Goal: Use online tool/utility: Use online tool/utility

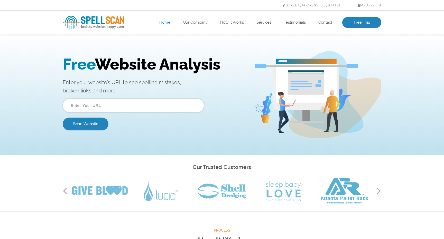
click at [116, 108] on input "text" at bounding box center [133, 106] width 141 height 14
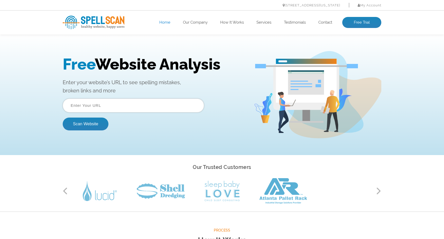
type input "a"
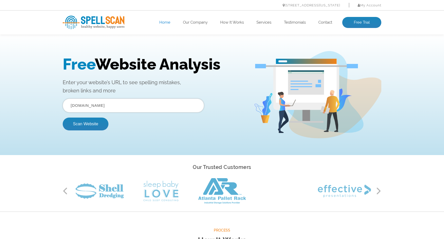
type input "[DOMAIN_NAME]"
click at [86, 124] on button "Scan Website" at bounding box center [86, 124] width 46 height 13
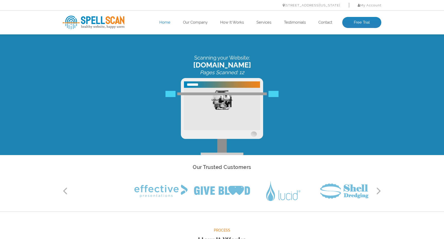
click at [377, 192] on button "Next" at bounding box center [378, 191] width 5 height 8
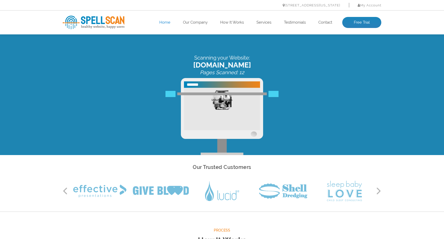
click at [377, 192] on button "Next" at bounding box center [378, 191] width 5 height 8
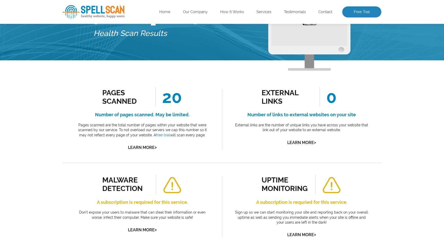
scroll to position [61, 0]
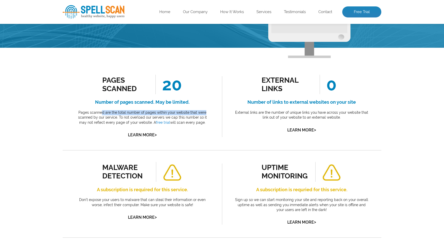
drag, startPoint x: 103, startPoint y: 114, endPoint x: 207, endPoint y: 114, distance: 103.8
click at [207, 114] on p "Pages scanned are the total number of pages within your website that were scann…" at bounding box center [142, 117] width 136 height 15
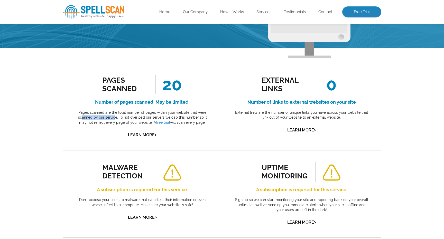
scroll to position [0, 0]
drag, startPoint x: 78, startPoint y: 117, endPoint x: 173, endPoint y: 117, distance: 95.3
click at [173, 117] on p "Pages scanned are the total number of pages within your website that were scann…" at bounding box center [142, 117] width 136 height 15
drag, startPoint x: 186, startPoint y: 118, endPoint x: 207, endPoint y: 120, distance: 21.5
click at [207, 120] on p "Pages scanned are the total number of pages within your website that were scann…" at bounding box center [142, 117] width 136 height 15
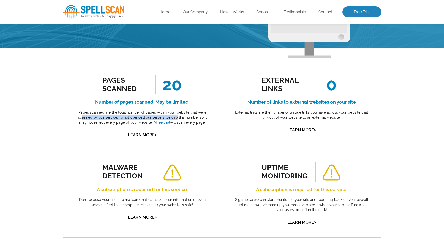
click at [207, 120] on p "Pages scanned are the total number of pages within your website that were scann…" at bounding box center [142, 117] width 136 height 15
click at [208, 124] on p "Pages scanned are the total number of pages within your website that were scann…" at bounding box center [142, 117] width 136 height 15
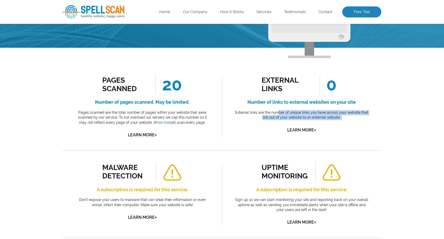
drag, startPoint x: 280, startPoint y: 110, endPoint x: 290, endPoint y: 121, distance: 14.4
click at [290, 121] on div "external links 0 Number of links to external websites on your site External lin…" at bounding box center [301, 104] width 136 height 59
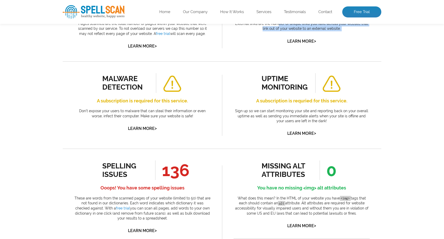
scroll to position [153, 0]
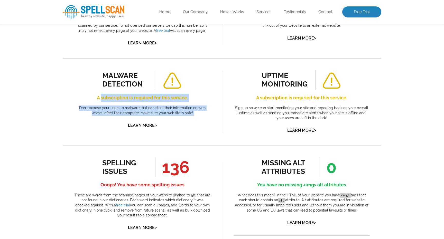
drag, startPoint x: 102, startPoint y: 97, endPoint x: 186, endPoint y: 115, distance: 85.9
click at [186, 115] on div "malware detection A subscription is required for this service. Don’t expose you…" at bounding box center [142, 99] width 136 height 59
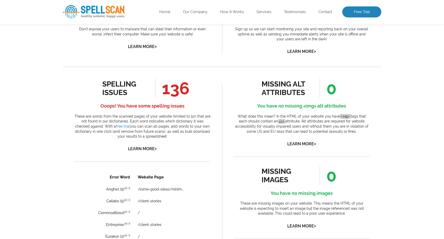
scroll to position [164, 0]
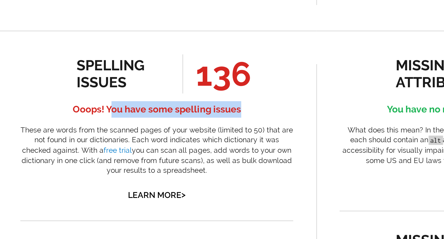
drag, startPoint x: 55, startPoint y: 53, endPoint x: 89, endPoint y: 56, distance: 34.3
click at [89, 170] on h4 "Ooops! You have some spelling issues" at bounding box center [142, 174] width 136 height 8
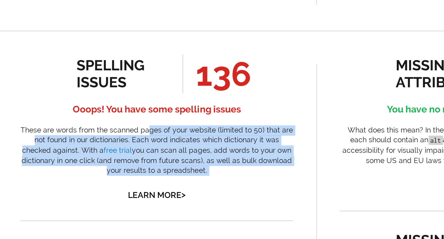
drag, startPoint x: 74, startPoint y: 64, endPoint x: 92, endPoint y: 87, distance: 29.6
click at [92, 147] on div "spelling issues 136 Ooops! You have some spelling issues These are words from t…" at bounding box center [142, 184] width 136 height 74
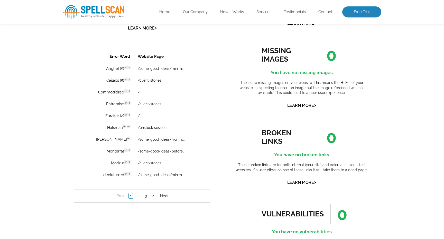
scroll to position [354, 0]
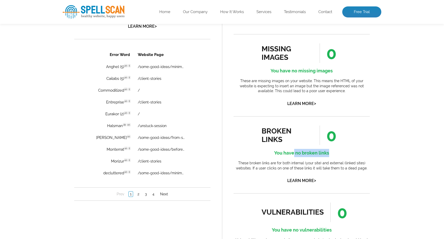
drag, startPoint x: 293, startPoint y: 150, endPoint x: 343, endPoint y: 150, distance: 49.3
click at [343, 150] on h4 "You have no broken links" at bounding box center [301, 153] width 136 height 8
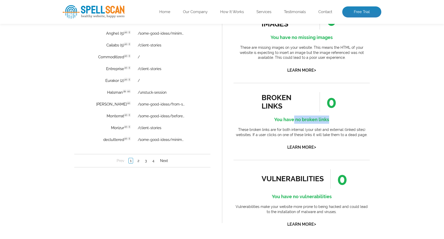
scroll to position [454, 0]
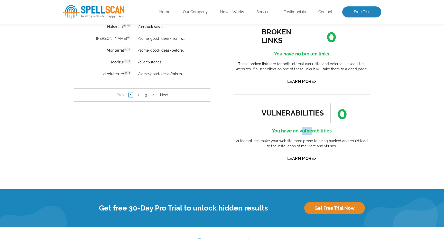
drag, startPoint x: 303, startPoint y: 126, endPoint x: 326, endPoint y: 136, distance: 25.0
click at [321, 133] on div "vulnerabilities 0 You have no vulnerabilities Vulnerabilities make your website…" at bounding box center [301, 132] width 136 height 59
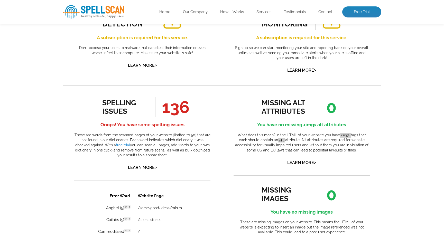
scroll to position [214, 0]
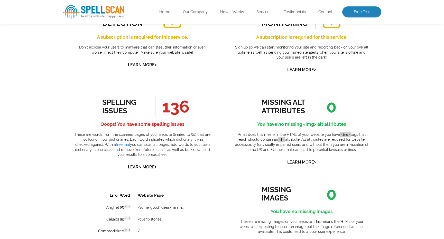
click at [137, 122] on h4 "Ooops! You have some spelling issues" at bounding box center [142, 124] width 136 height 8
click at [141, 167] on link "Learn More >" at bounding box center [142, 167] width 29 height 5
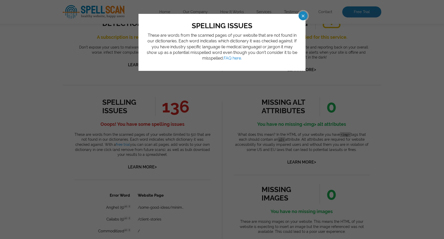
click at [157, 103] on div "spelling issues These are words from the scanned pages of your website that are…" at bounding box center [222, 119] width 444 height 239
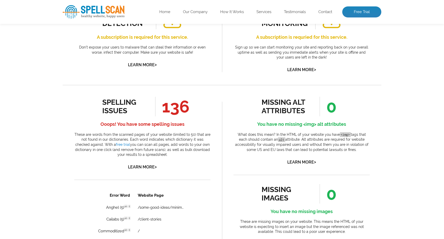
drag, startPoint x: 164, startPoint y: 108, endPoint x: 214, endPoint y: 125, distance: 52.9
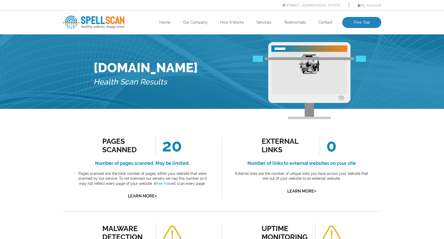
scroll to position [0, 0]
